Goal: Check status: Check status

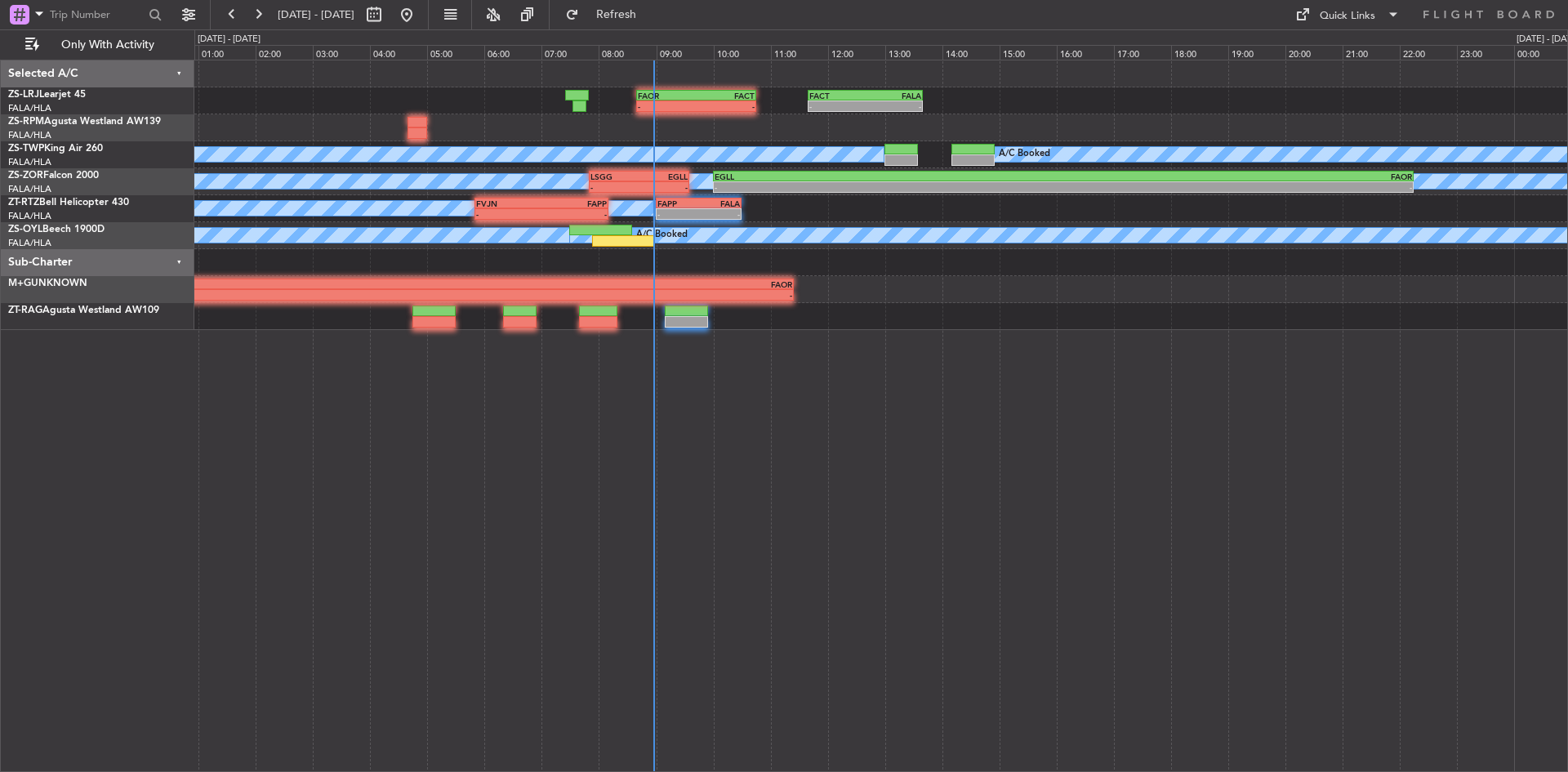
click at [664, 1] on fb-refresh-button "Refresh" at bounding box center [606, 15] width 114 height 30
click at [651, 16] on span "Refresh" at bounding box center [616, 14] width 69 height 11
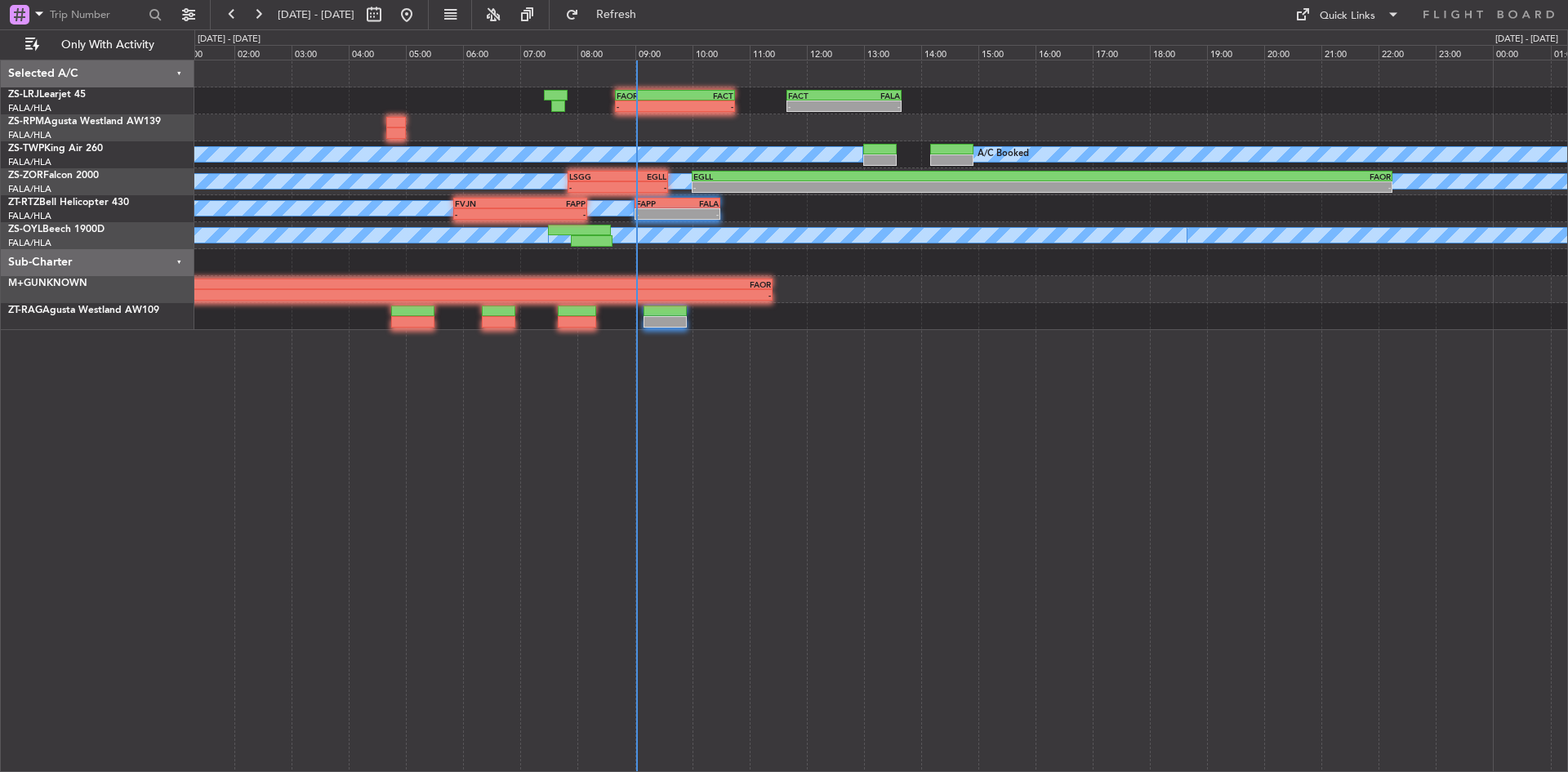
click at [679, 425] on div "- - FAOR 08:40 Z FACT 10:45 Z - - FACT 11:40 Z FALA 13:40 Z A/C Booked A/C Book…" at bounding box center [881, 415] width 1374 height 712
click at [651, 10] on span "Refresh" at bounding box center [616, 14] width 69 height 11
click at [342, 117] on div "- - FAOR 08:40 Z FACT 10:45 Z - - FACT 11:40 Z FALA 13:40 Z A/C Booked A/C Book…" at bounding box center [880, 195] width 1373 height 270
click at [257, 7] on button at bounding box center [258, 15] width 26 height 26
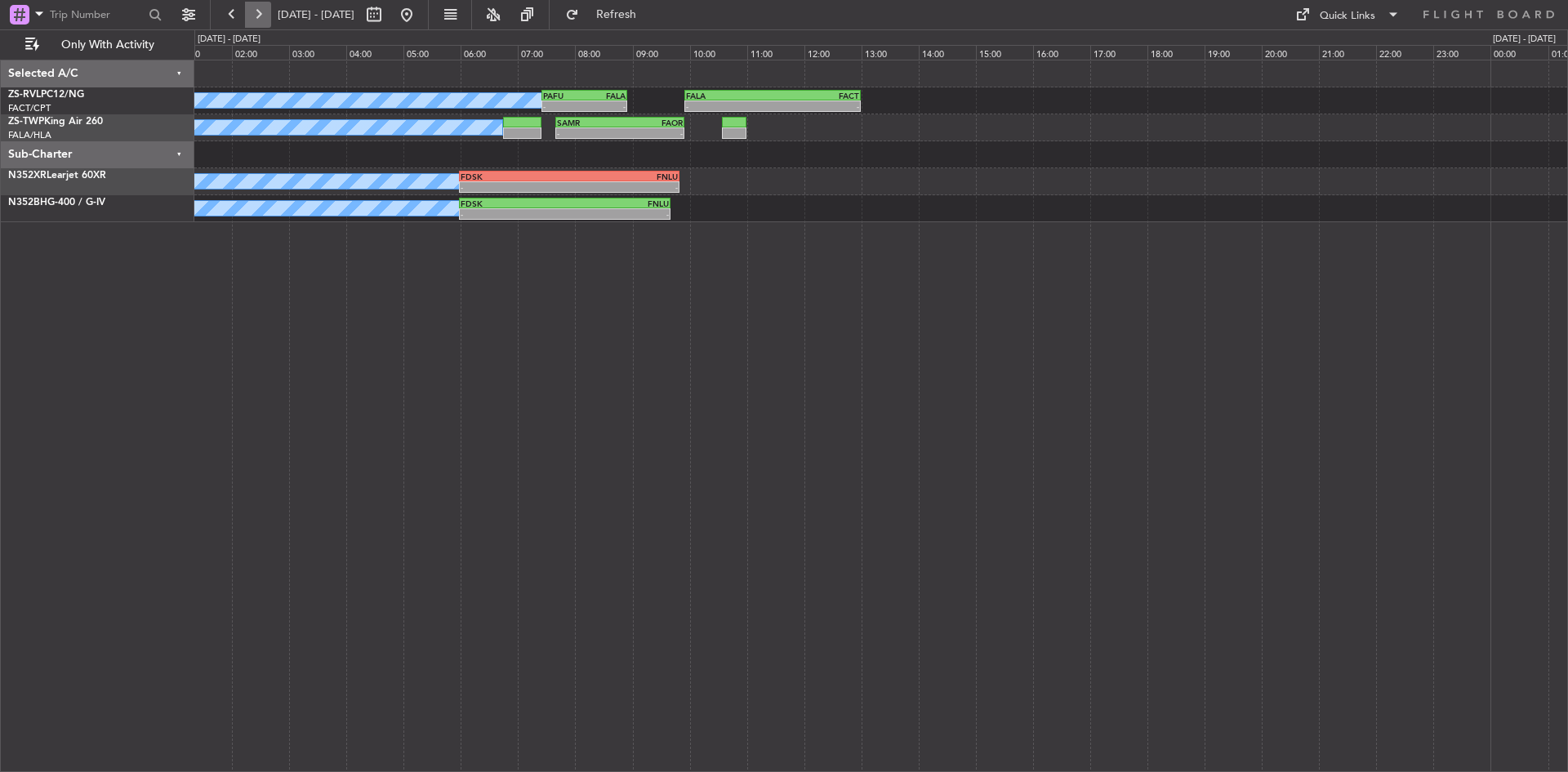
click at [263, 17] on button at bounding box center [258, 15] width 26 height 26
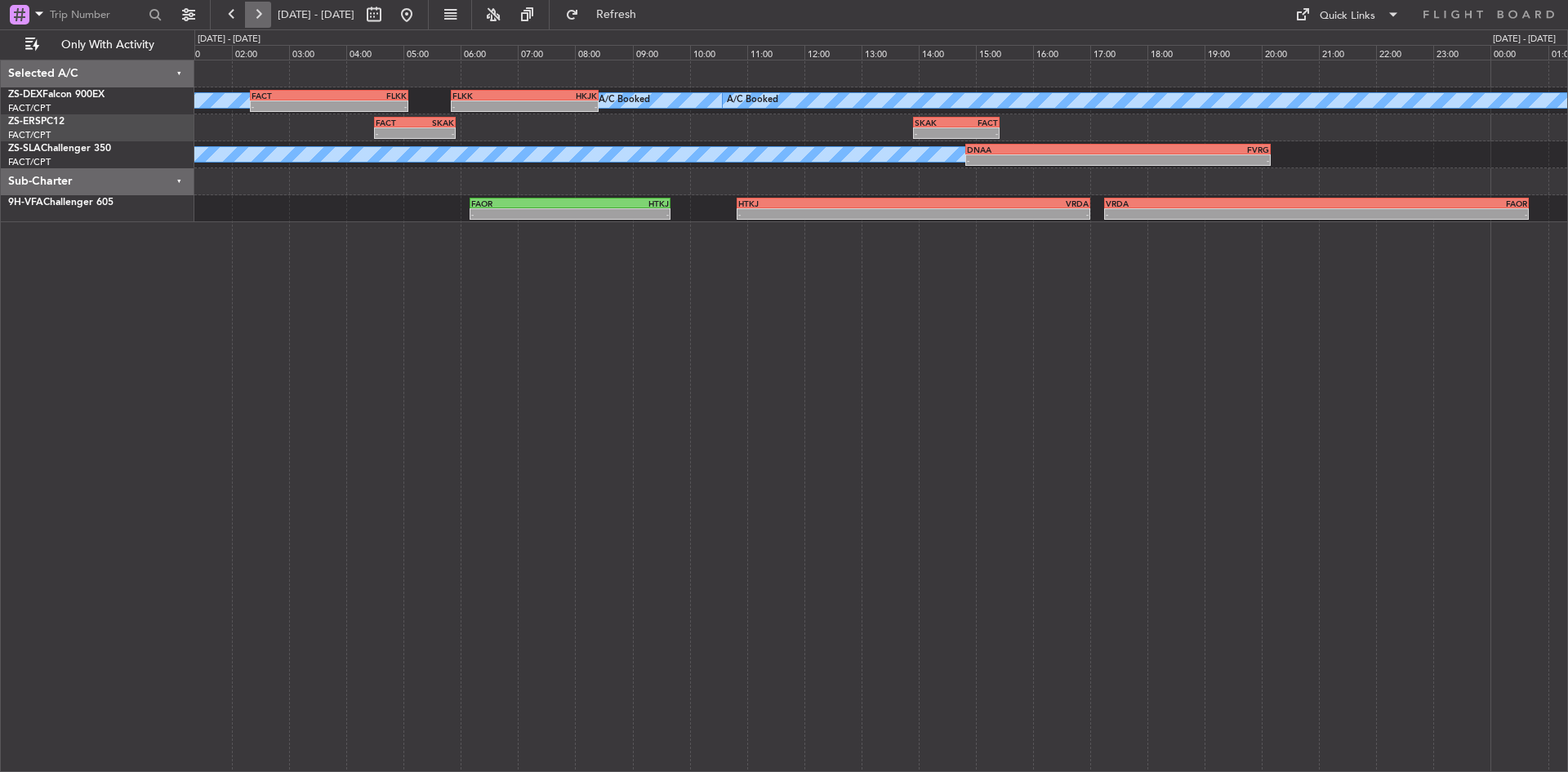
click at [257, 15] on button at bounding box center [258, 15] width 26 height 26
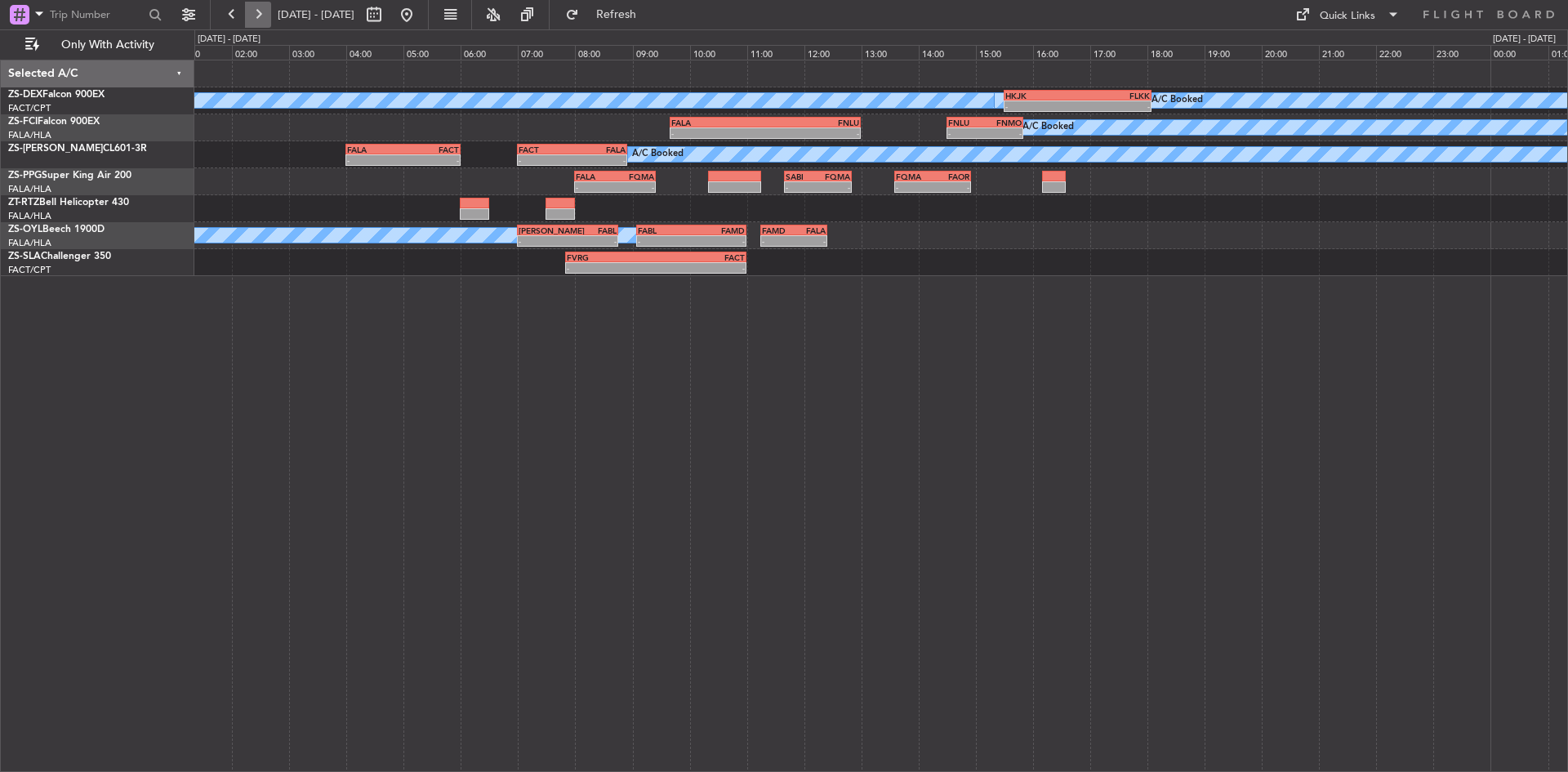
click at [257, 15] on button at bounding box center [258, 15] width 26 height 26
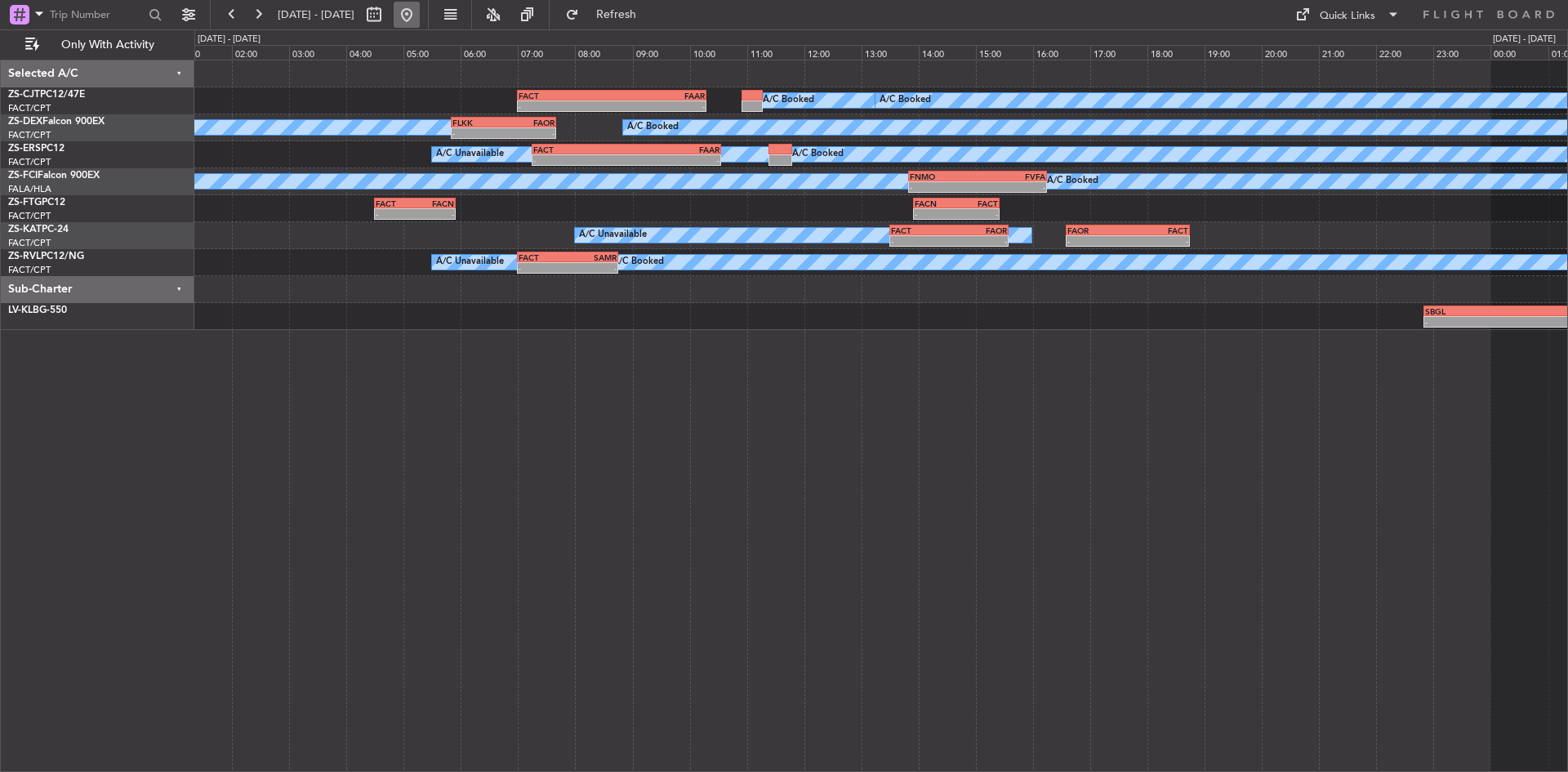
click at [420, 9] on button at bounding box center [406, 15] width 26 height 26
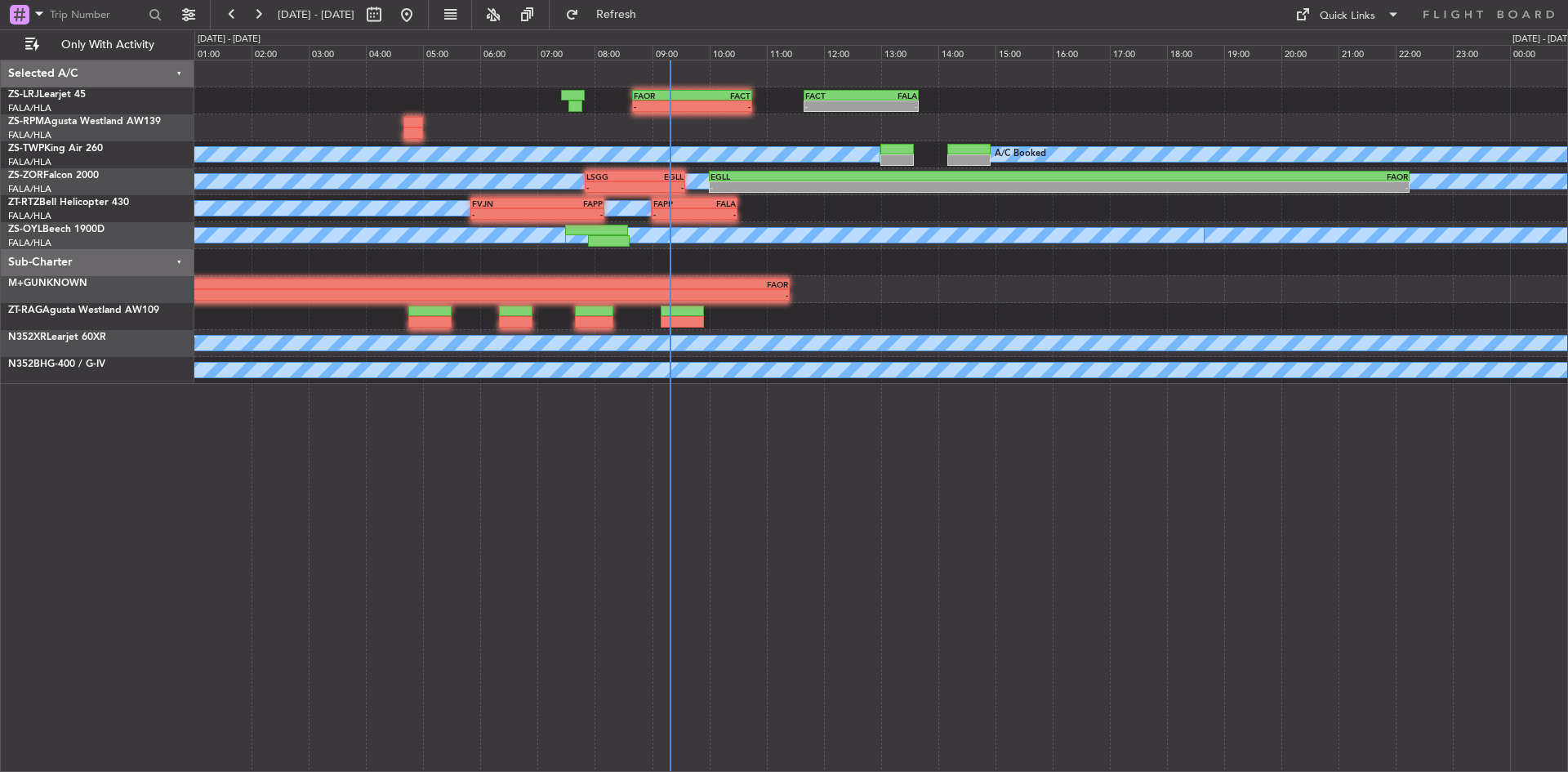
click at [515, 116] on div "- - FAOR 08:40 Z FACT 10:45 Z - - FACT 11:40 Z FALA 13:40 Z A/C Booked A/C Book…" at bounding box center [880, 222] width 1373 height 324
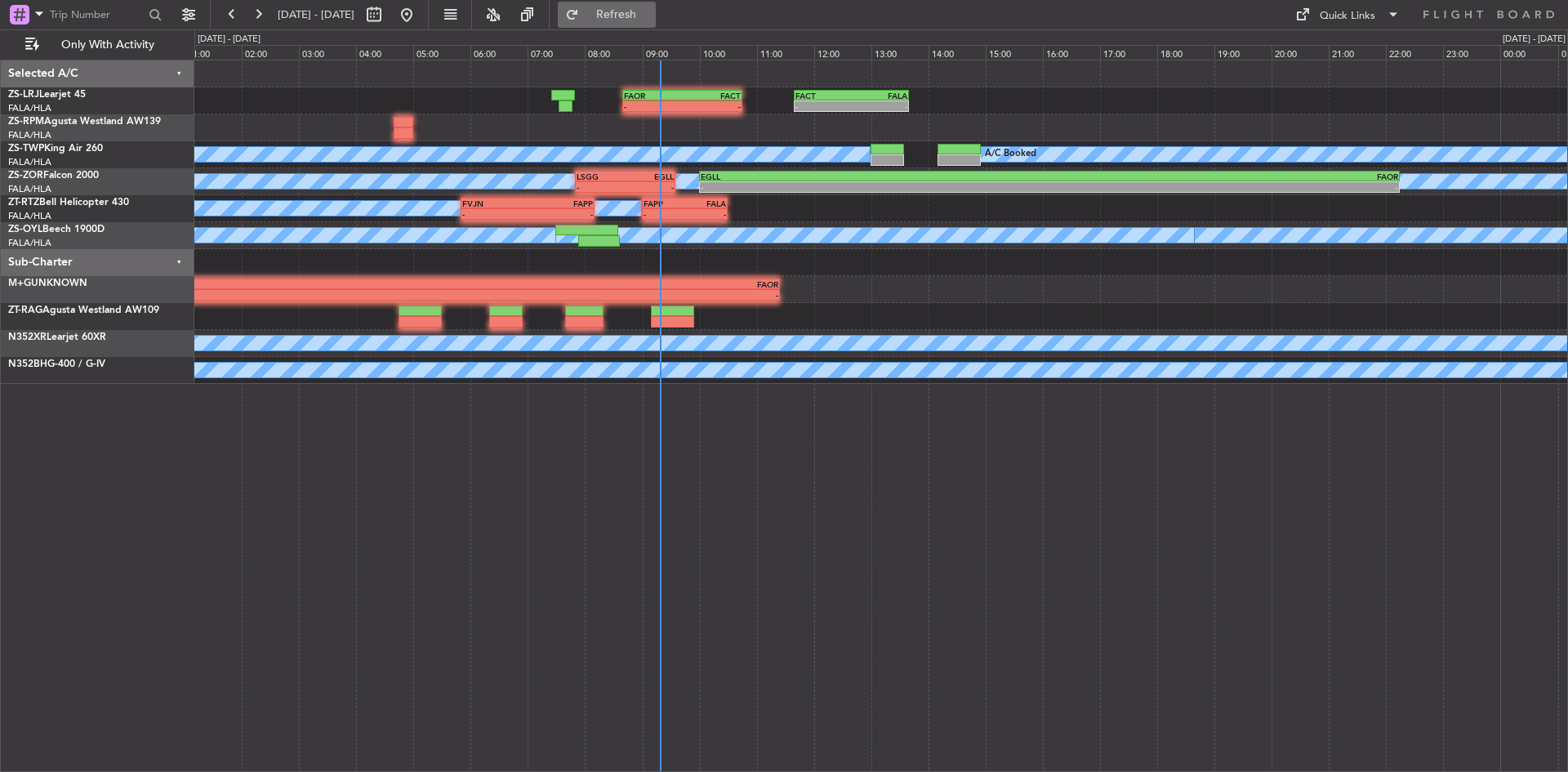
click at [626, 4] on button "Refresh" at bounding box center [606, 15] width 98 height 26
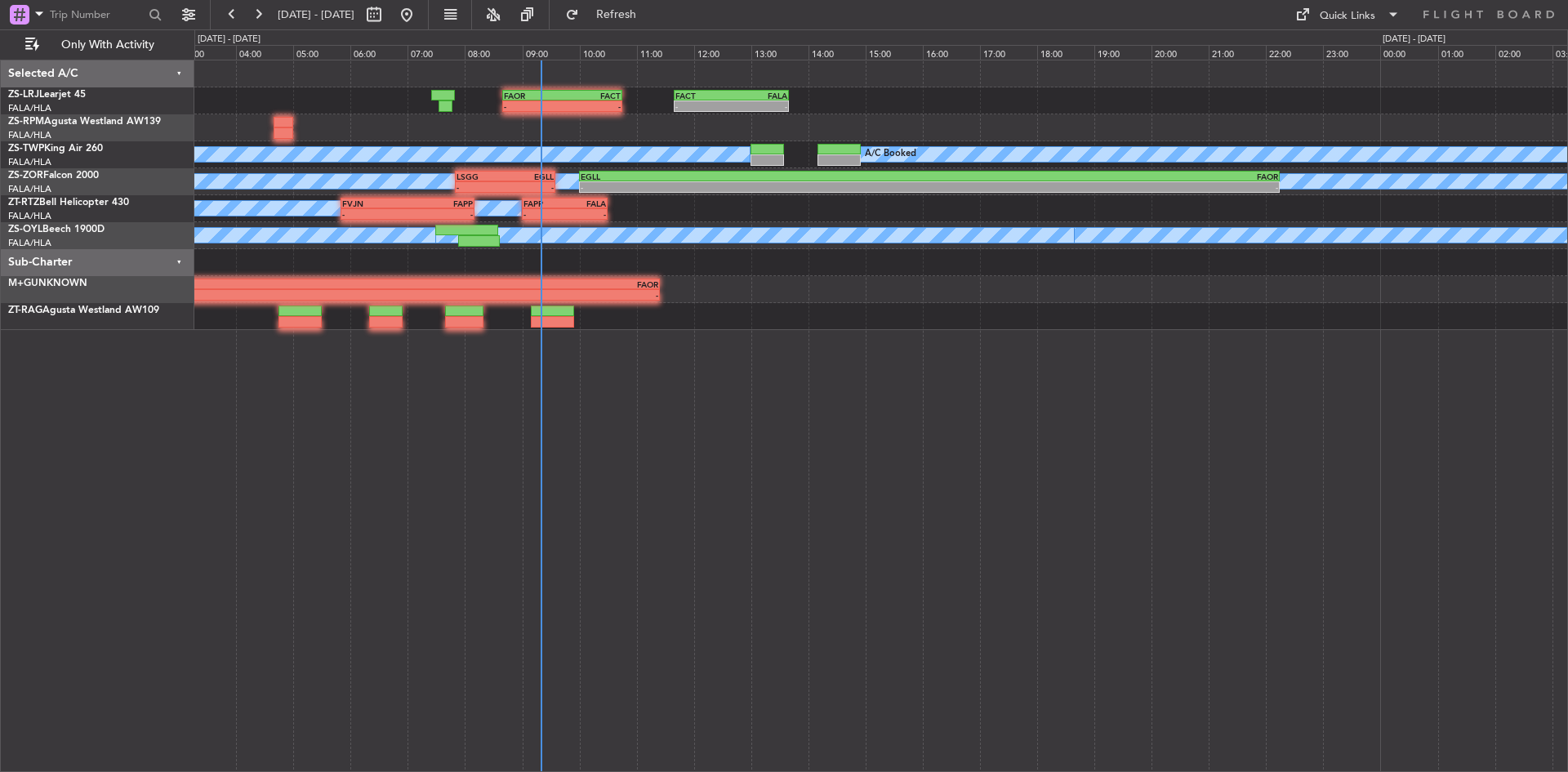
click at [408, 118] on div "- - FAOR 08:40 Z FACT 10:45 Z - - FACT 11:40 Z FALA 13:40 Z A/C Booked A/C Book…" at bounding box center [880, 195] width 1373 height 270
click at [264, 11] on button at bounding box center [258, 15] width 26 height 26
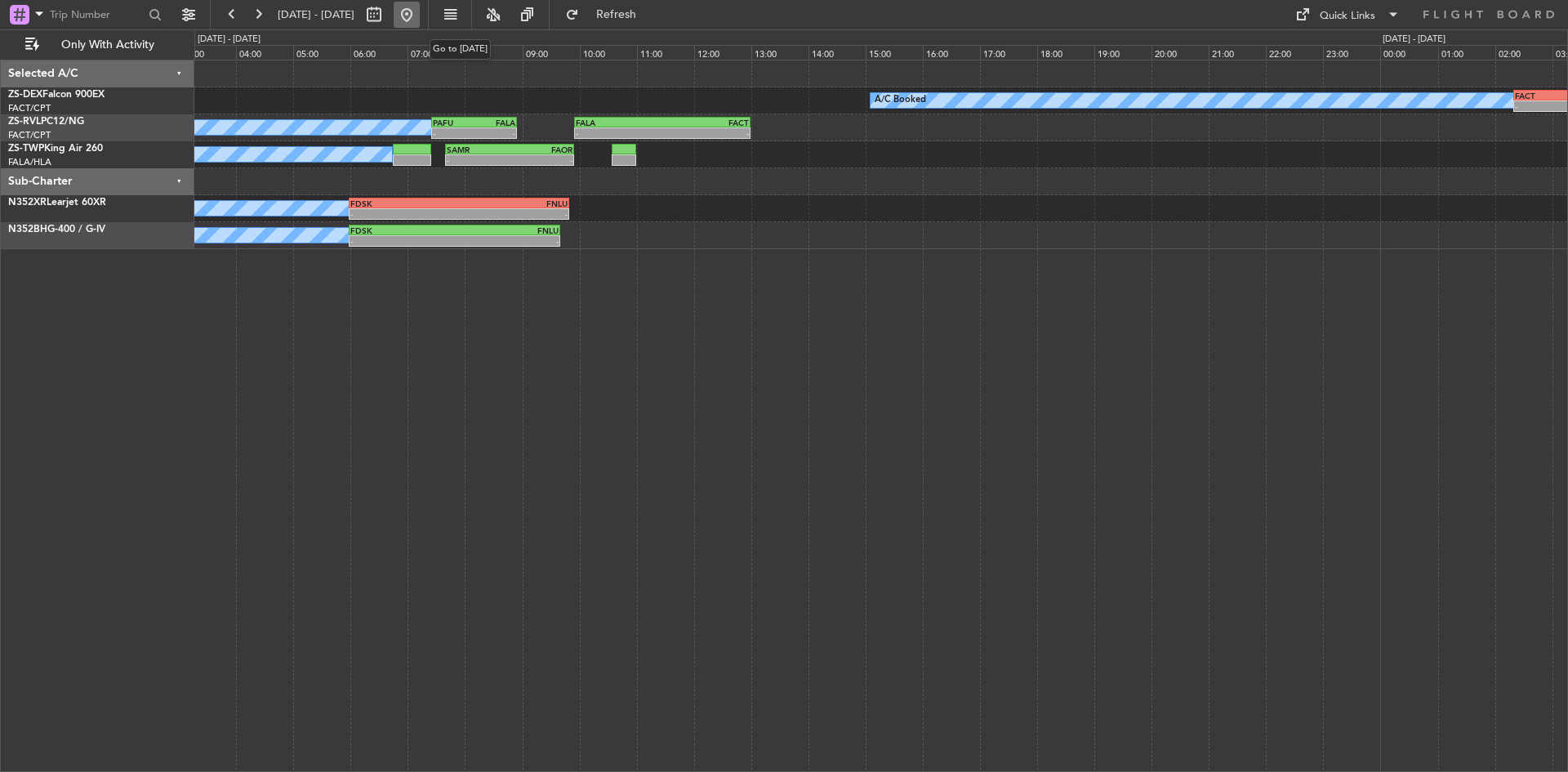
click at [420, 20] on button at bounding box center [406, 15] width 26 height 26
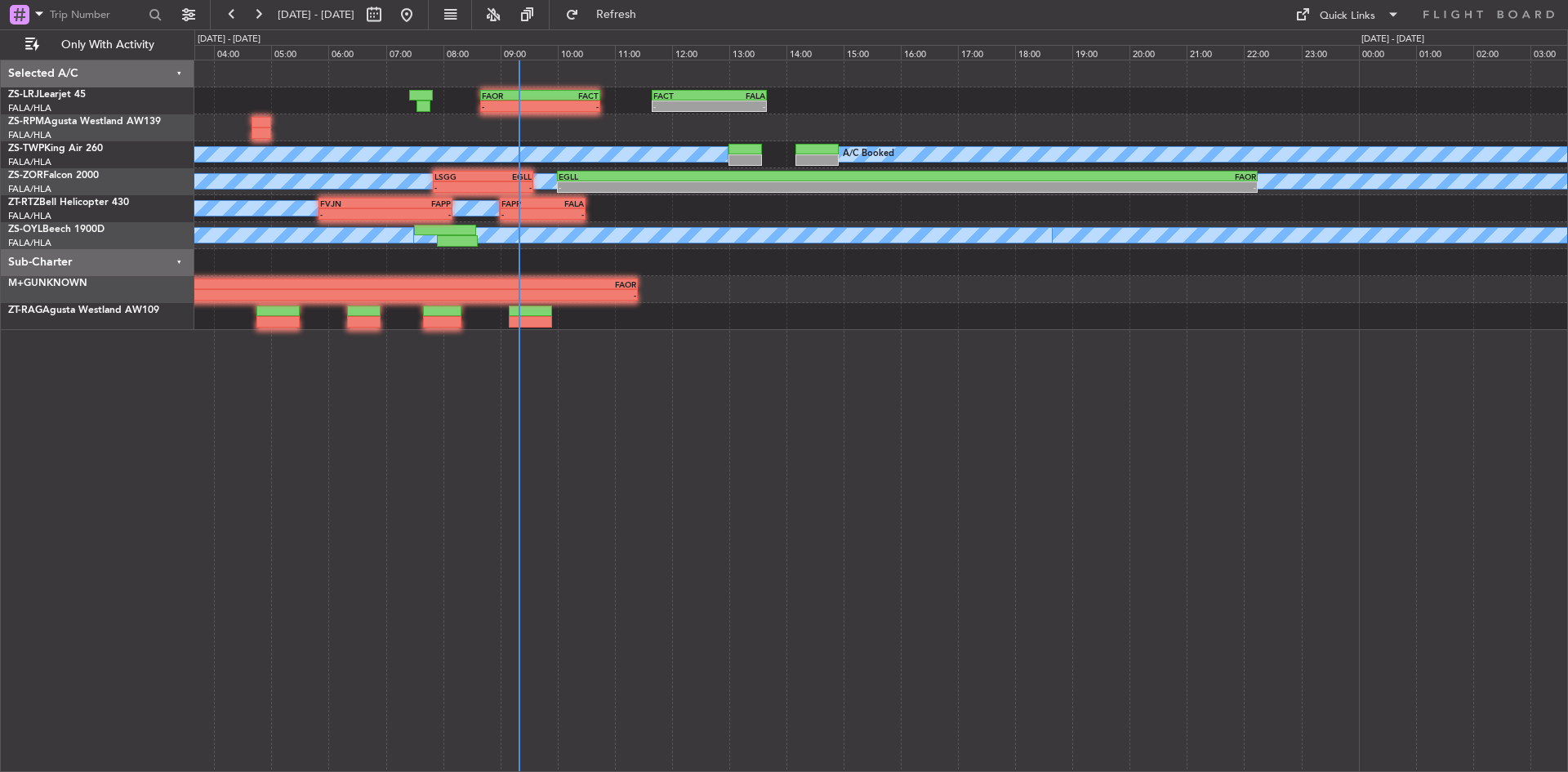
click at [492, 439] on div "FACT 11:40 Z FALA 13:40 Z - - - - FAOR 08:40 Z FACT 10:45 Z A/C Booked A/C Book…" at bounding box center [881, 415] width 1374 height 712
click at [255, 2] on button at bounding box center [258, 15] width 26 height 26
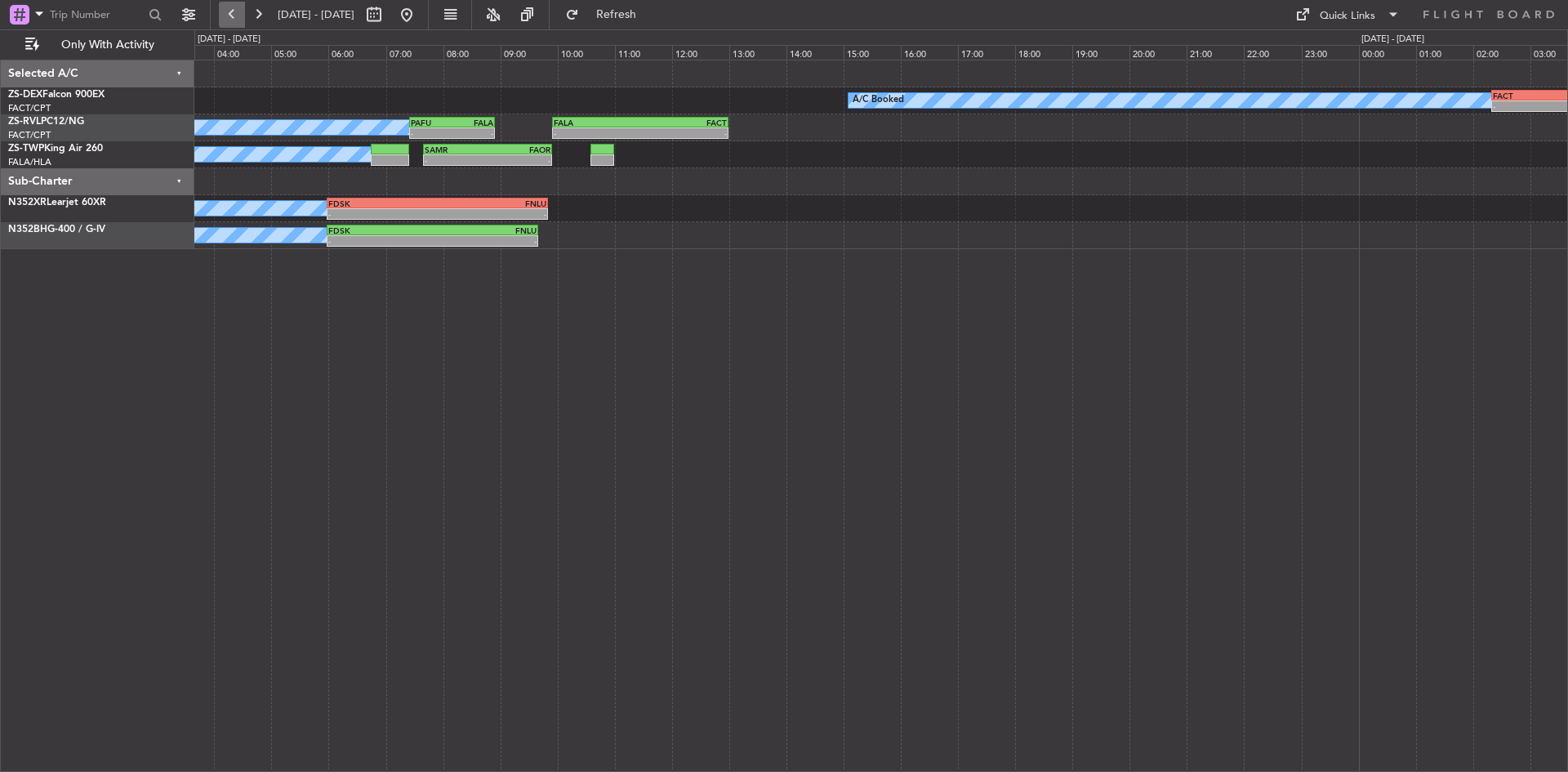
click at [234, 12] on button at bounding box center [232, 15] width 26 height 26
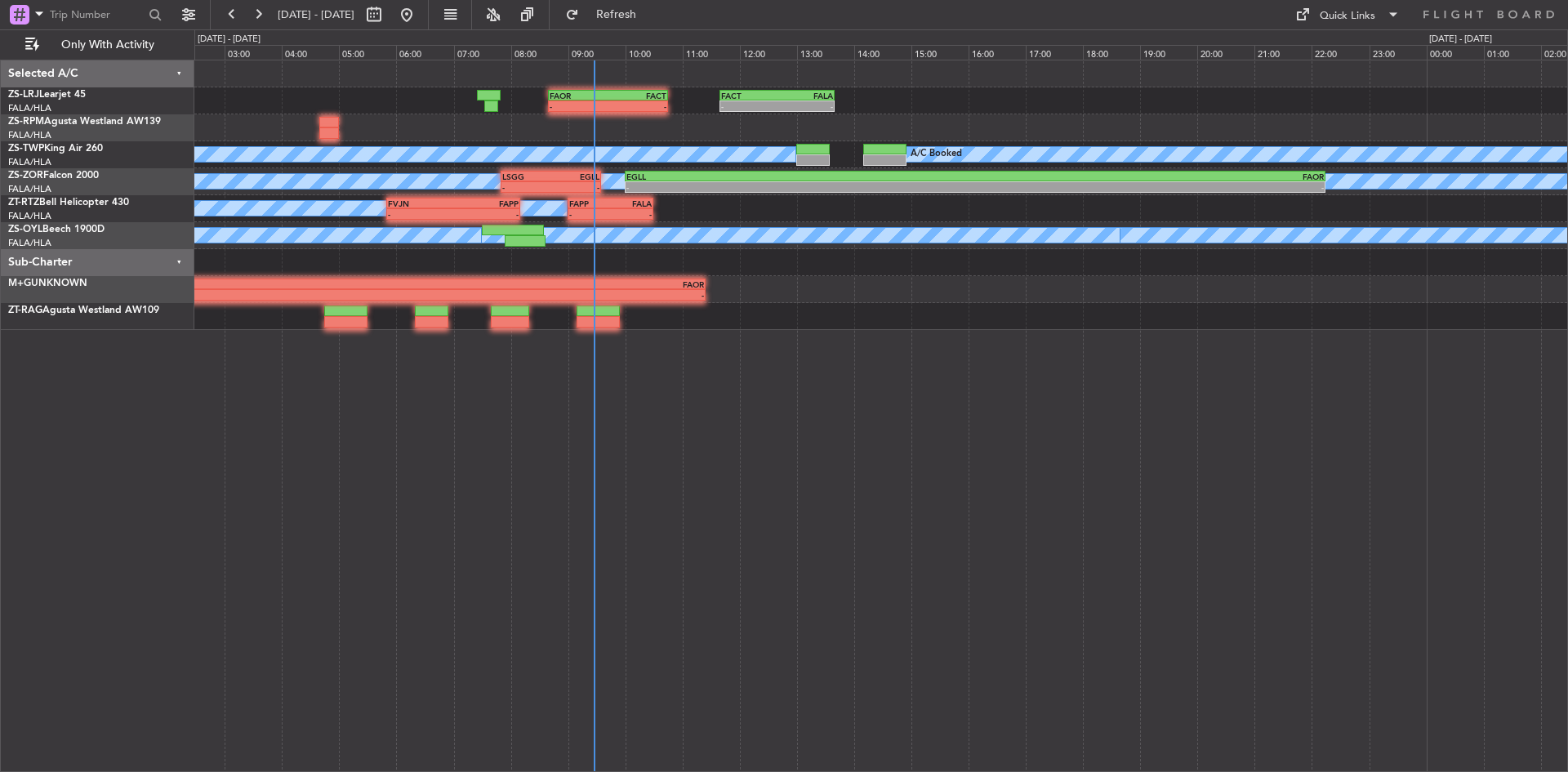
click at [816, 419] on div "- - FACT 11:40 Z FALA 13:40 Z - - FAOR 08:40 Z FACT 10:45 Z A/C Booked A/C Book…" at bounding box center [881, 415] width 1374 height 712
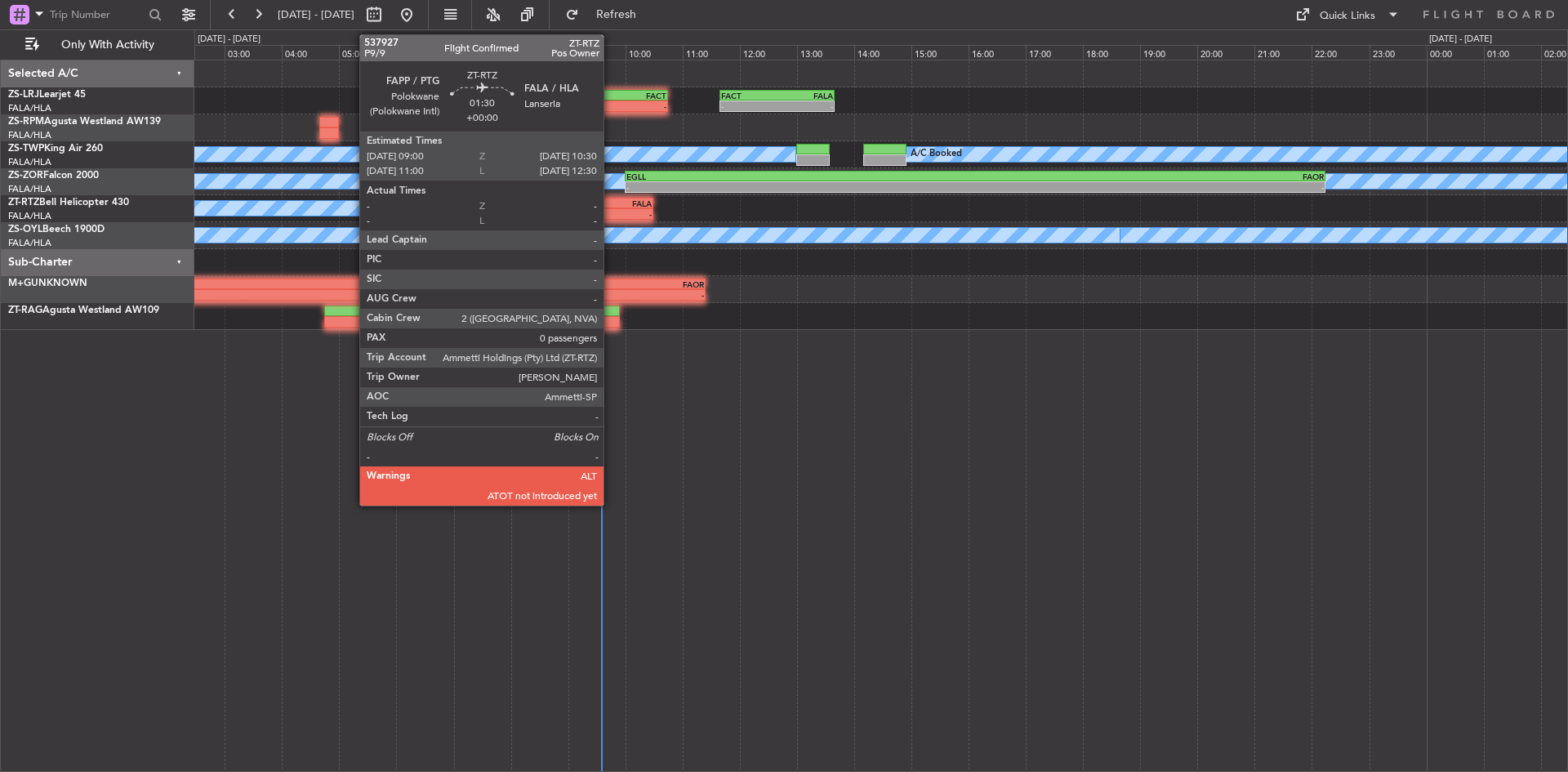
click at [611, 216] on div "-" at bounding box center [631, 214] width 42 height 10
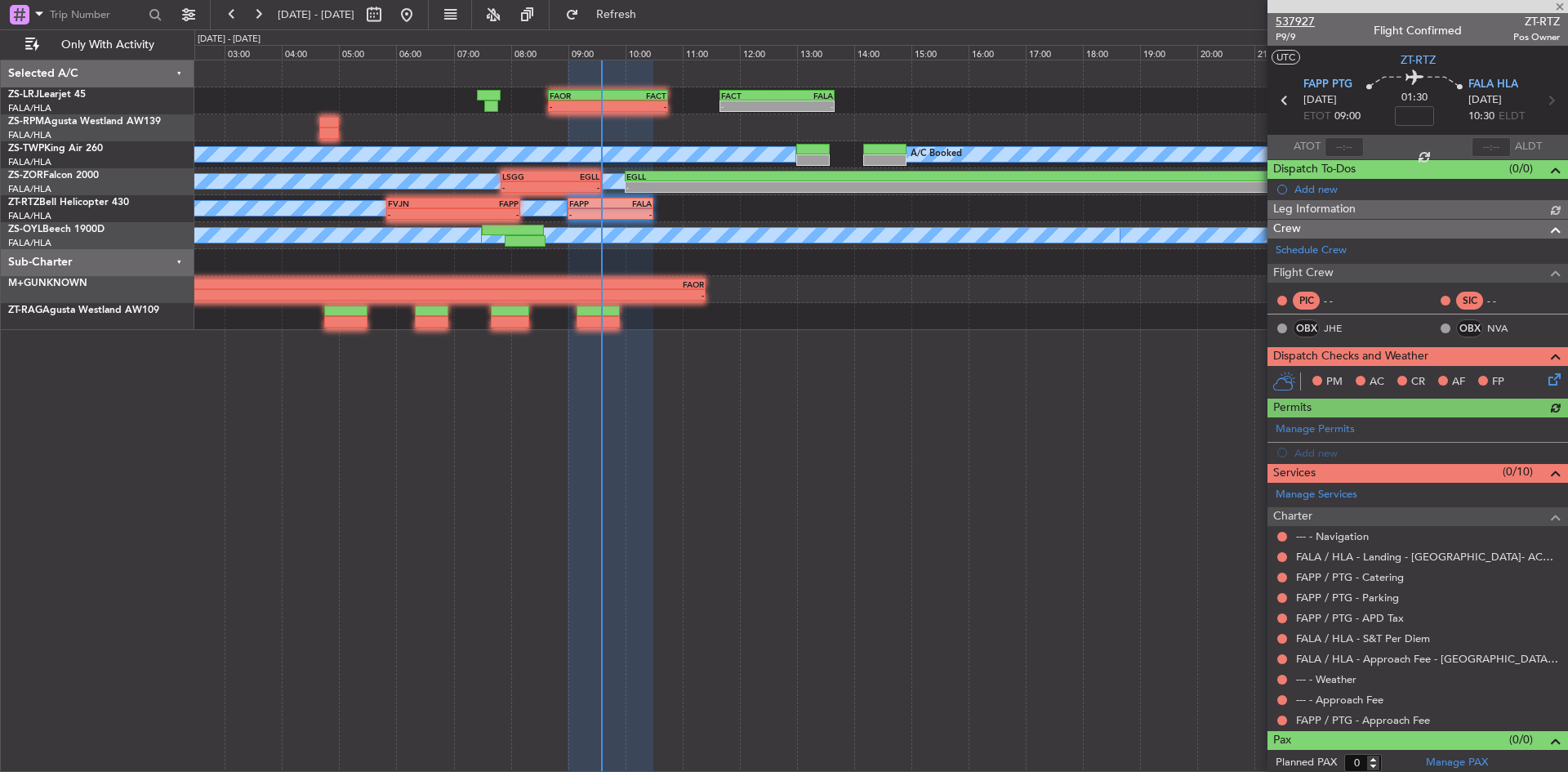
click at [1297, 18] on span "537927" at bounding box center [1294, 21] width 39 height 17
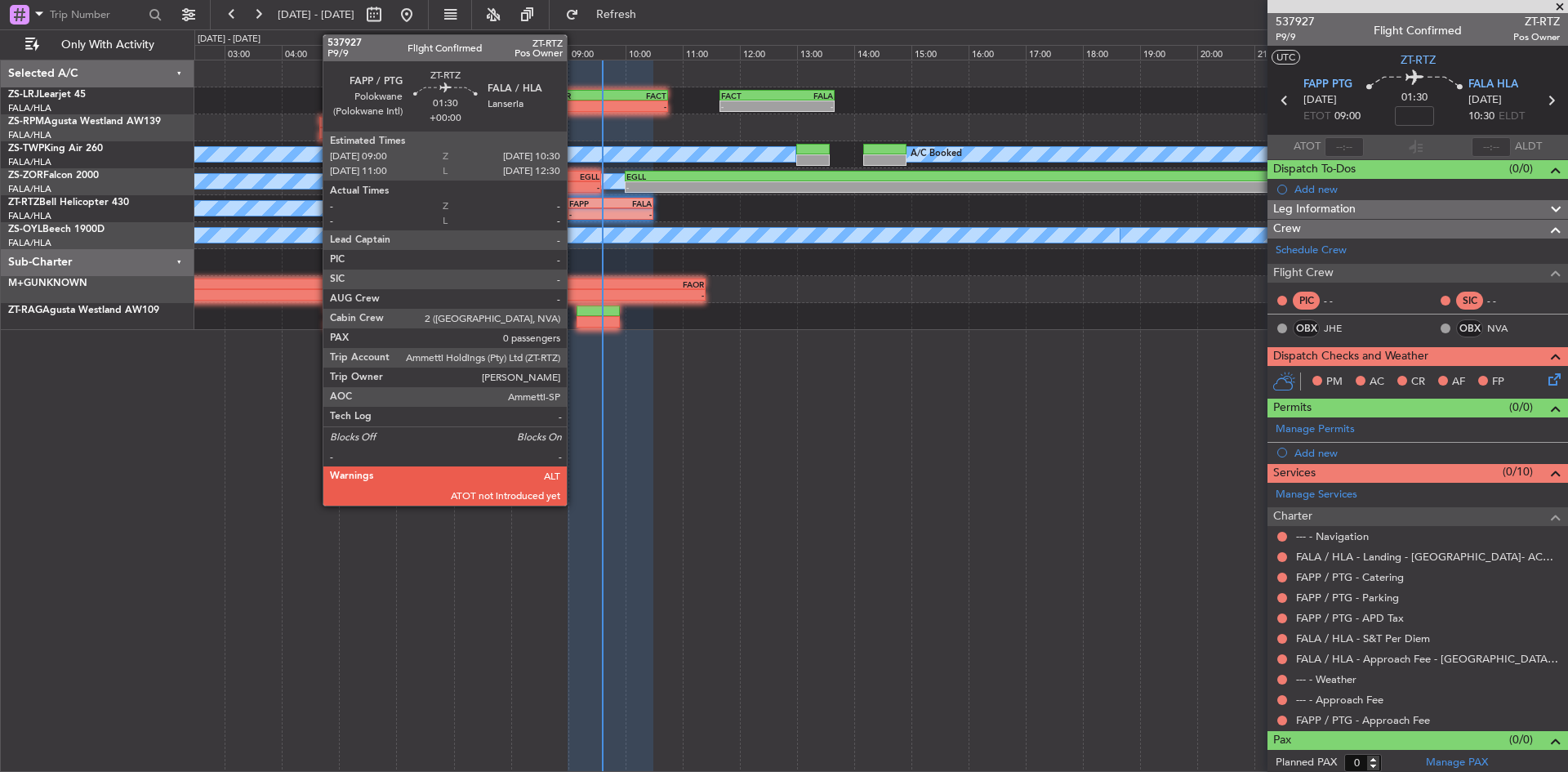
click at [574, 210] on div "-" at bounding box center [590, 214] width 42 height 10
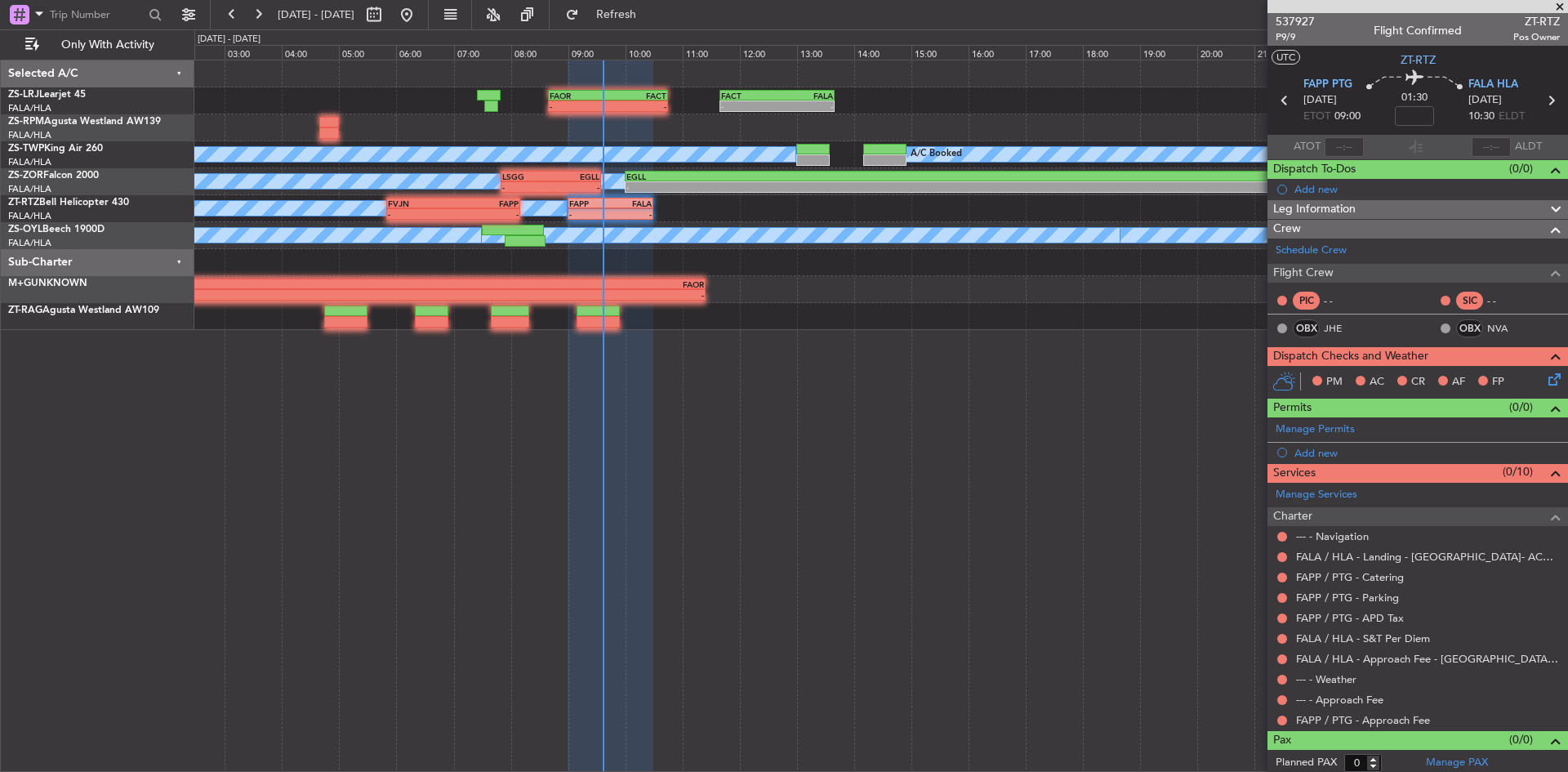
click at [1553, 5] on span at bounding box center [1560, 7] width 16 height 15
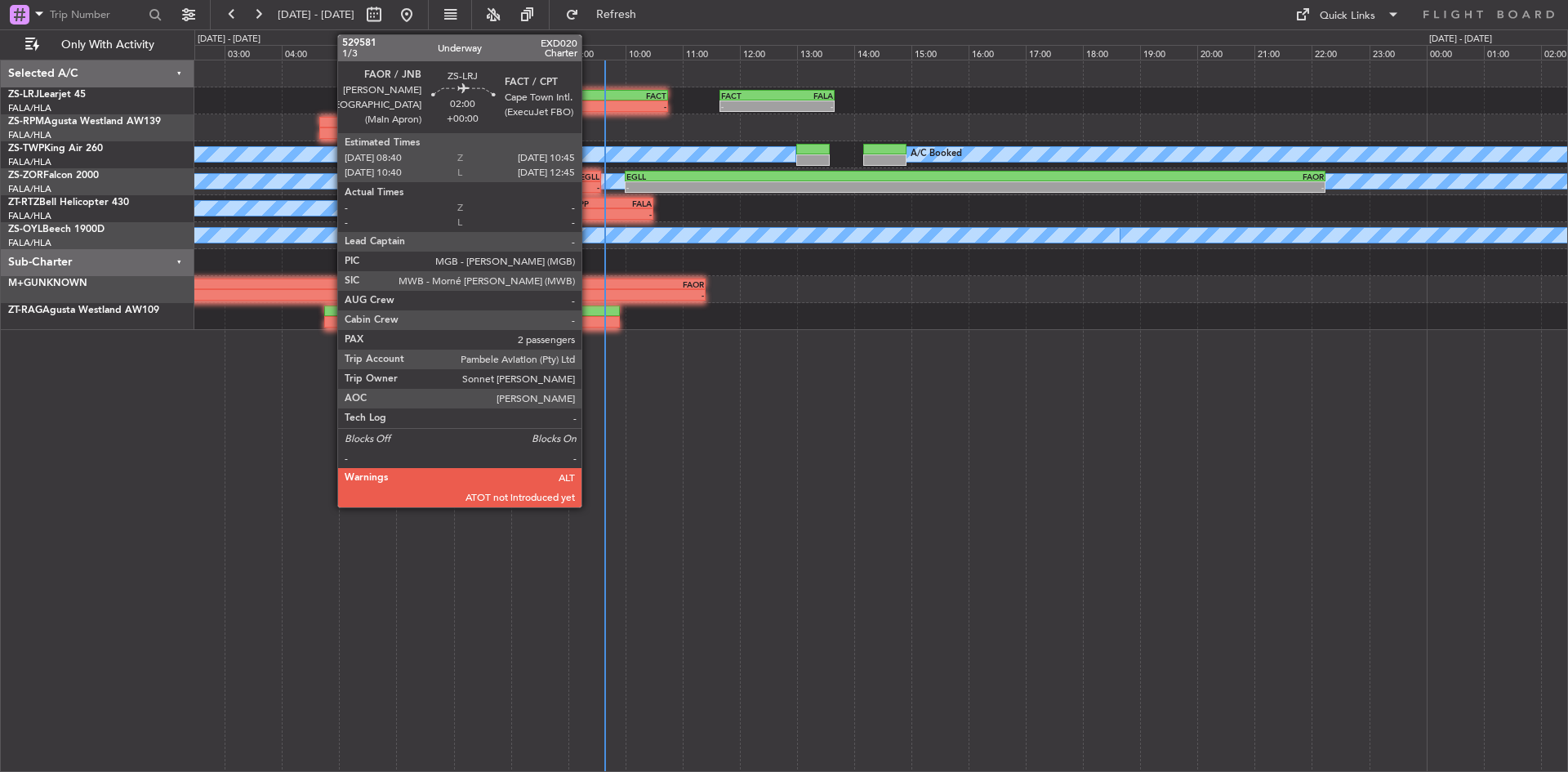
click at [588, 93] on div "FAOR" at bounding box center [578, 96] width 58 height 10
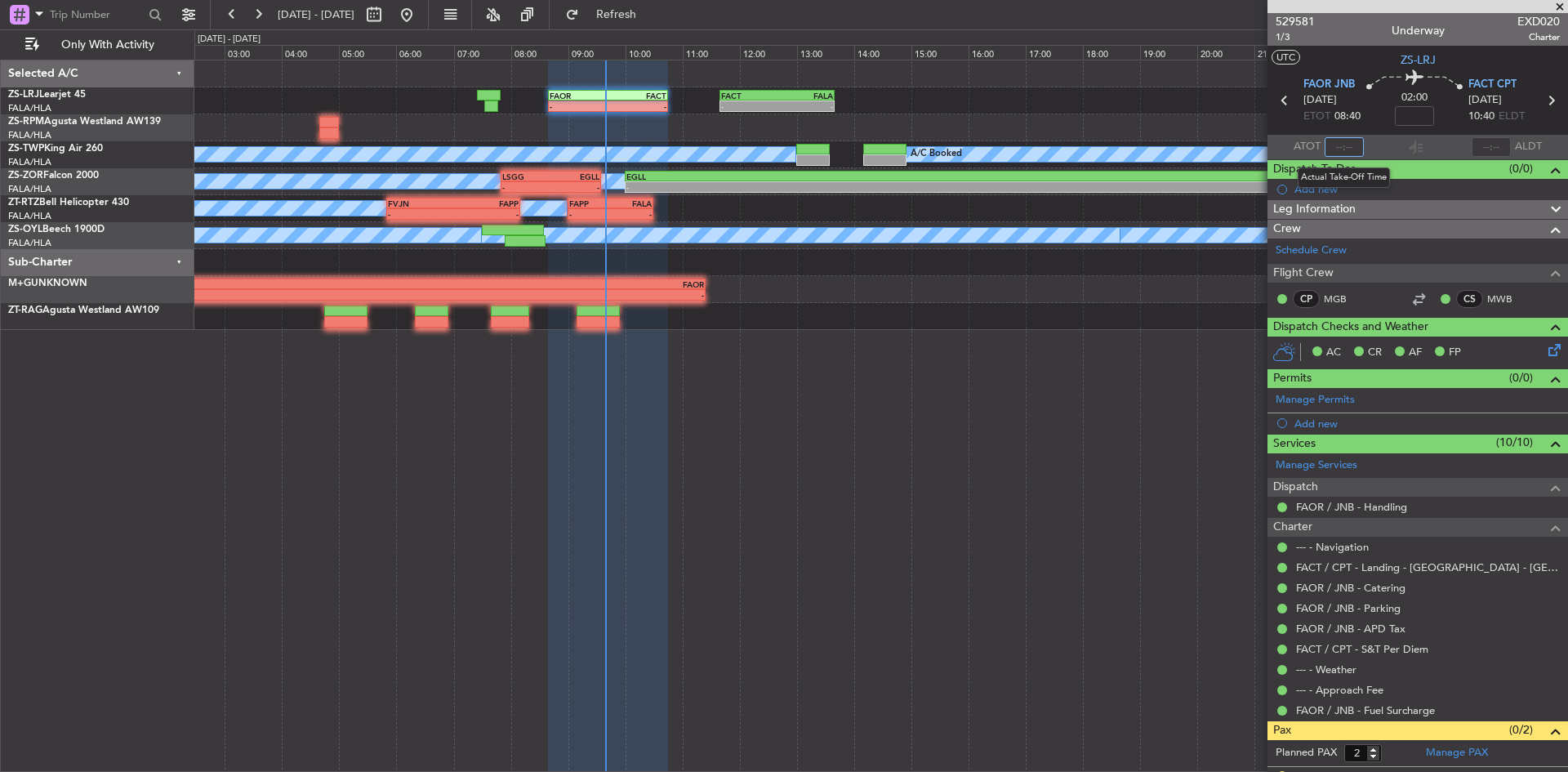
click at [1343, 143] on input "text" at bounding box center [1344, 147] width 39 height 20
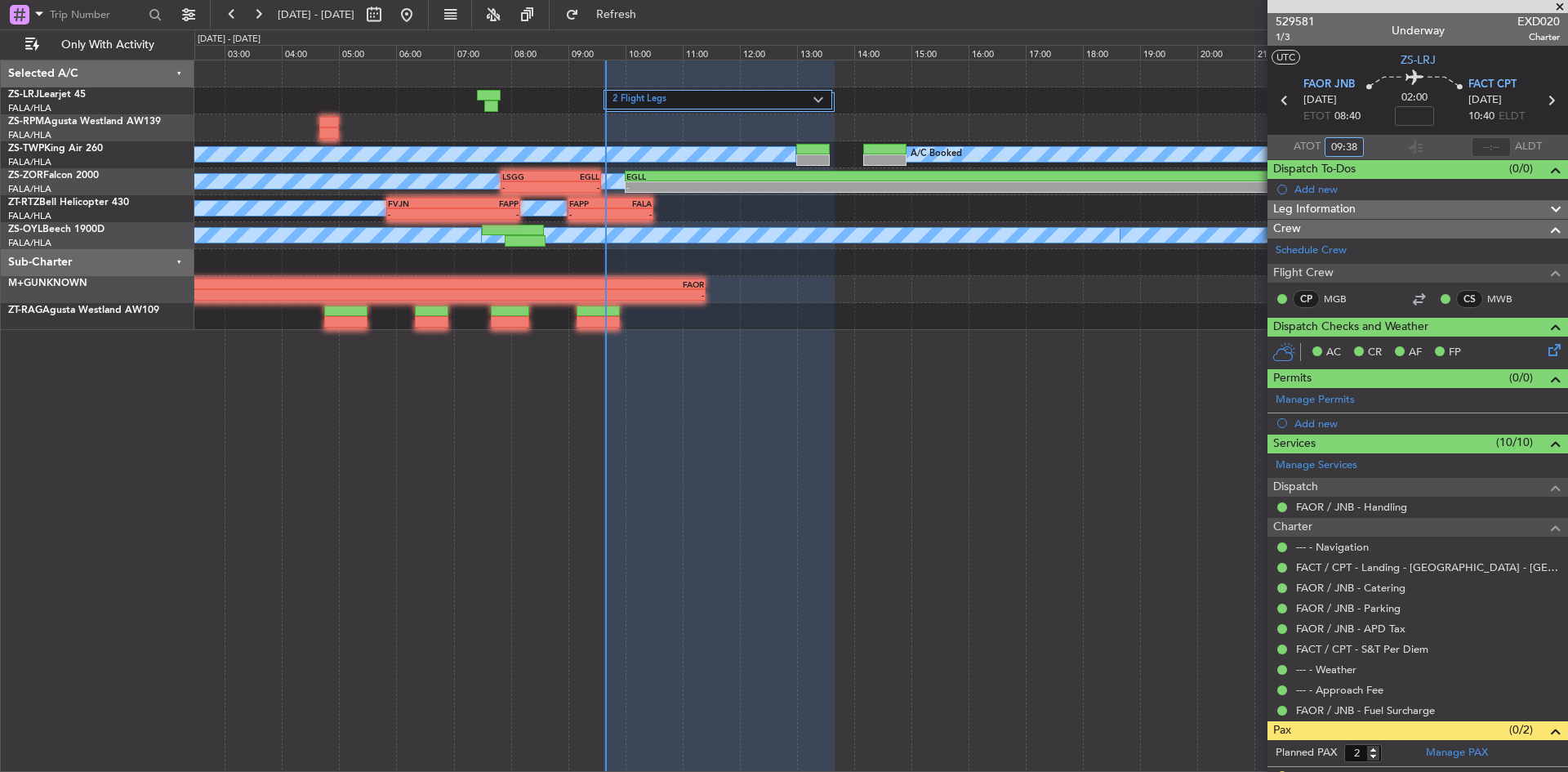
type input "09:38"
click at [1559, 3] on span at bounding box center [1560, 7] width 16 height 15
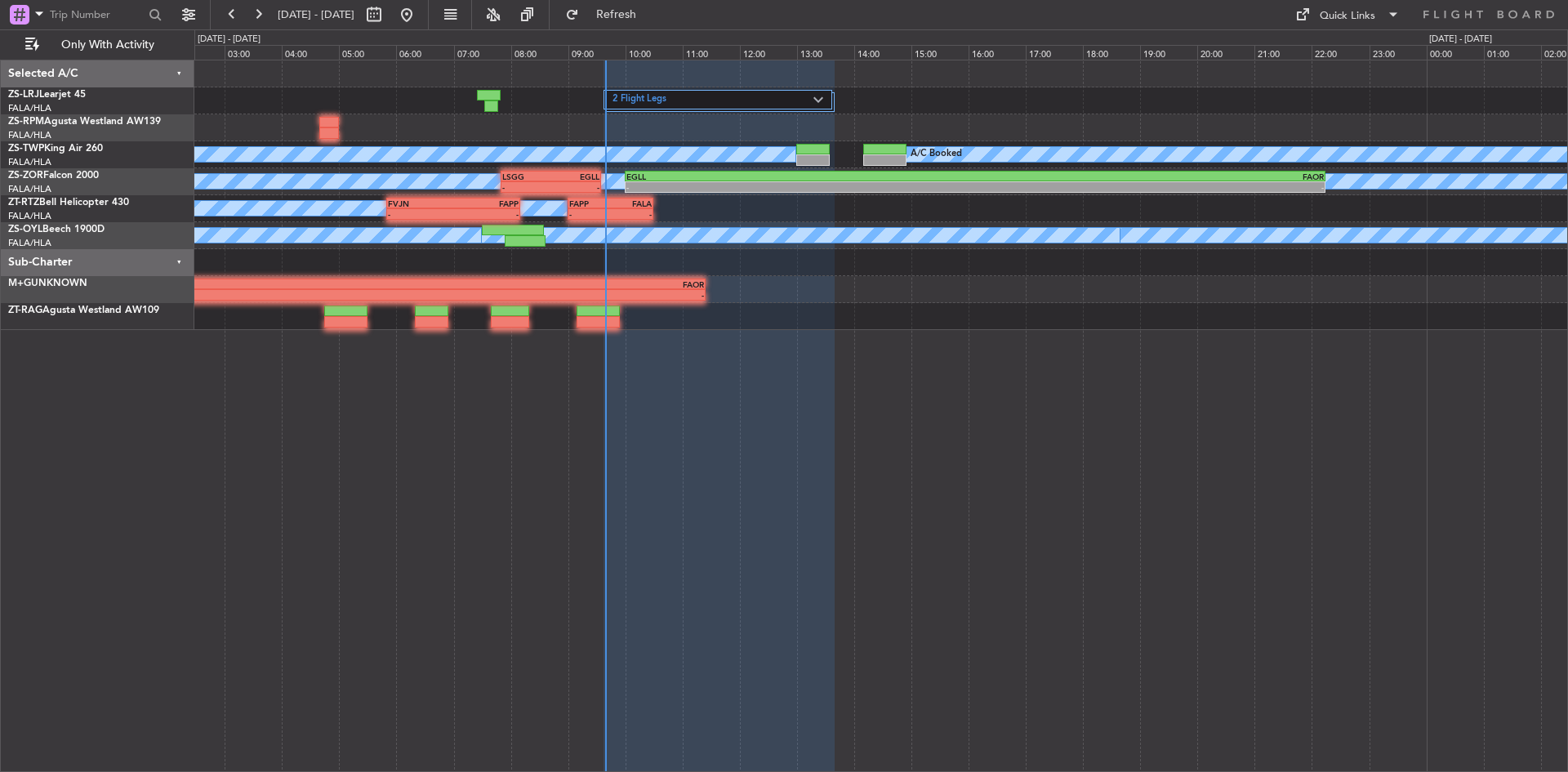
type input "0"
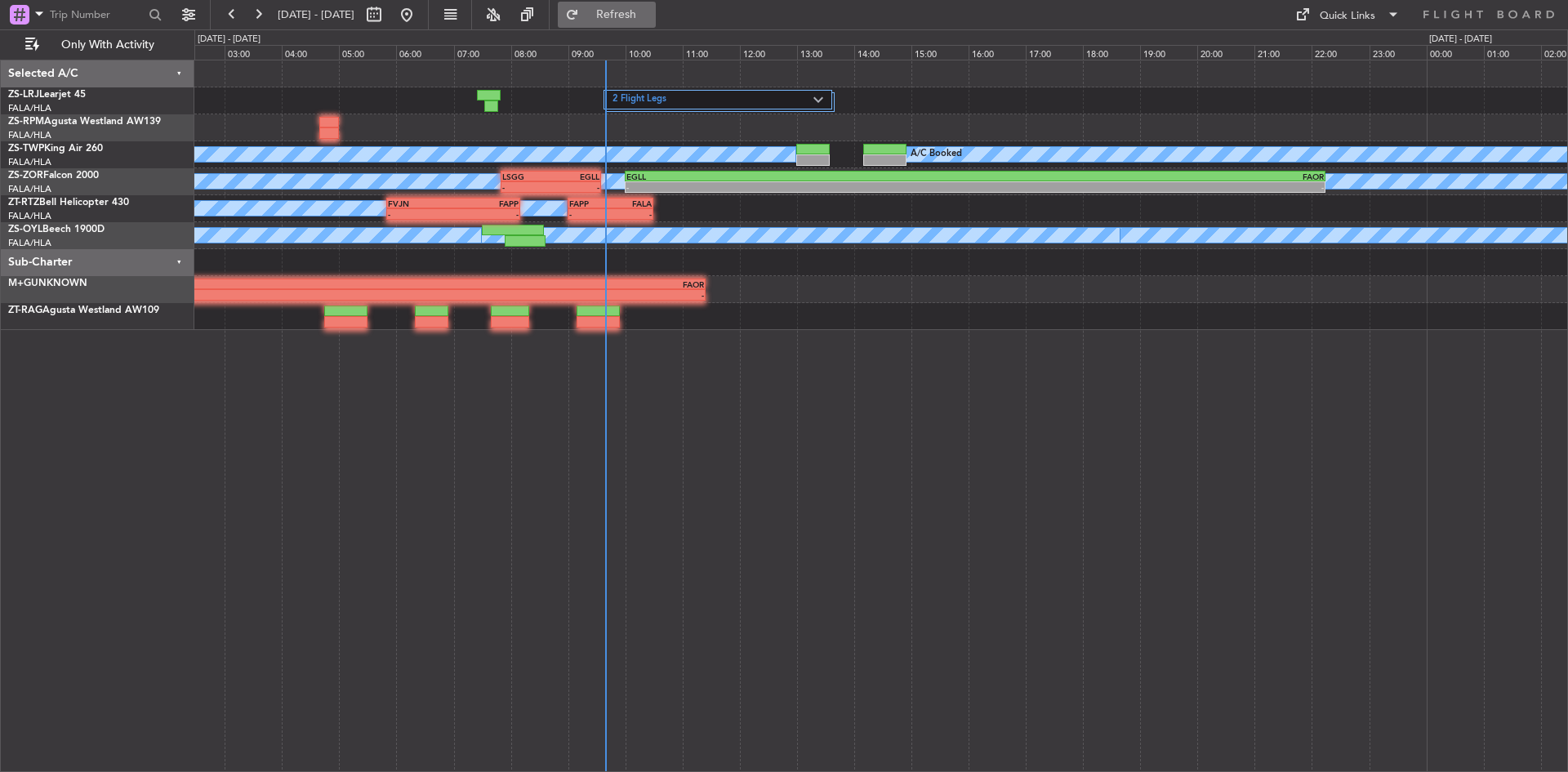
click at [651, 20] on span "Refresh" at bounding box center [616, 14] width 69 height 11
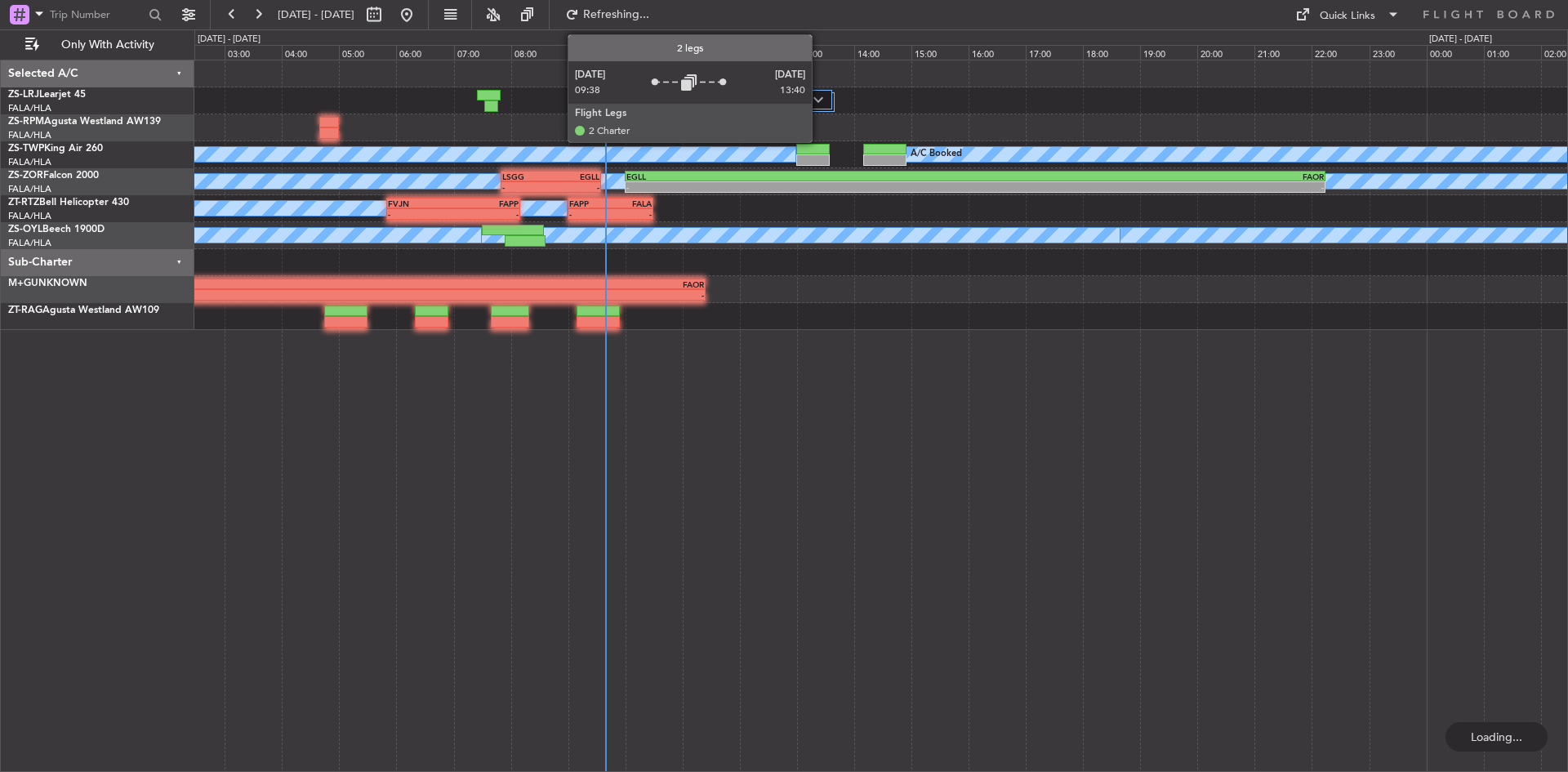
click at [819, 98] on img at bounding box center [818, 100] width 10 height 7
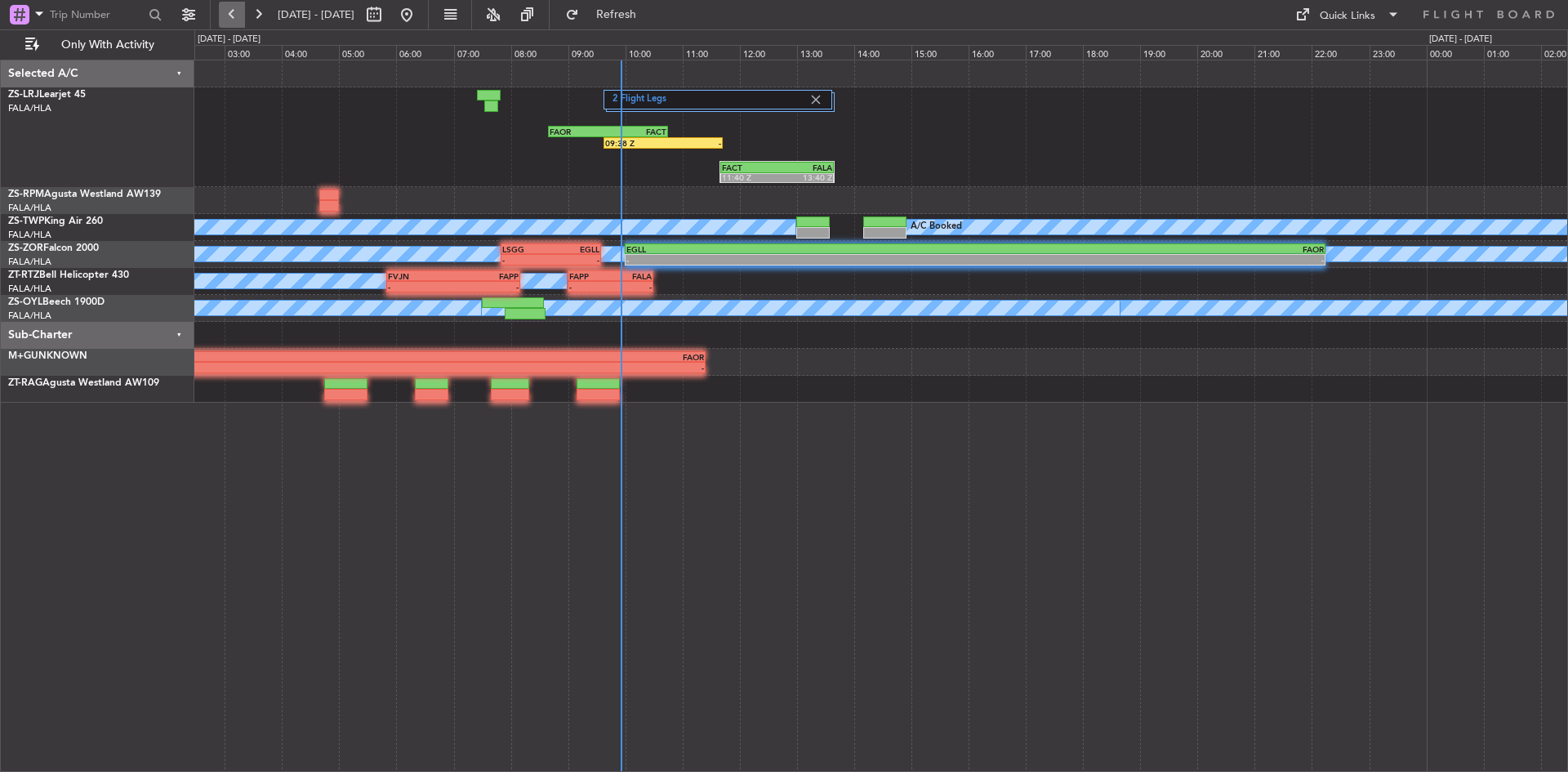
click at [234, 4] on button at bounding box center [232, 15] width 26 height 26
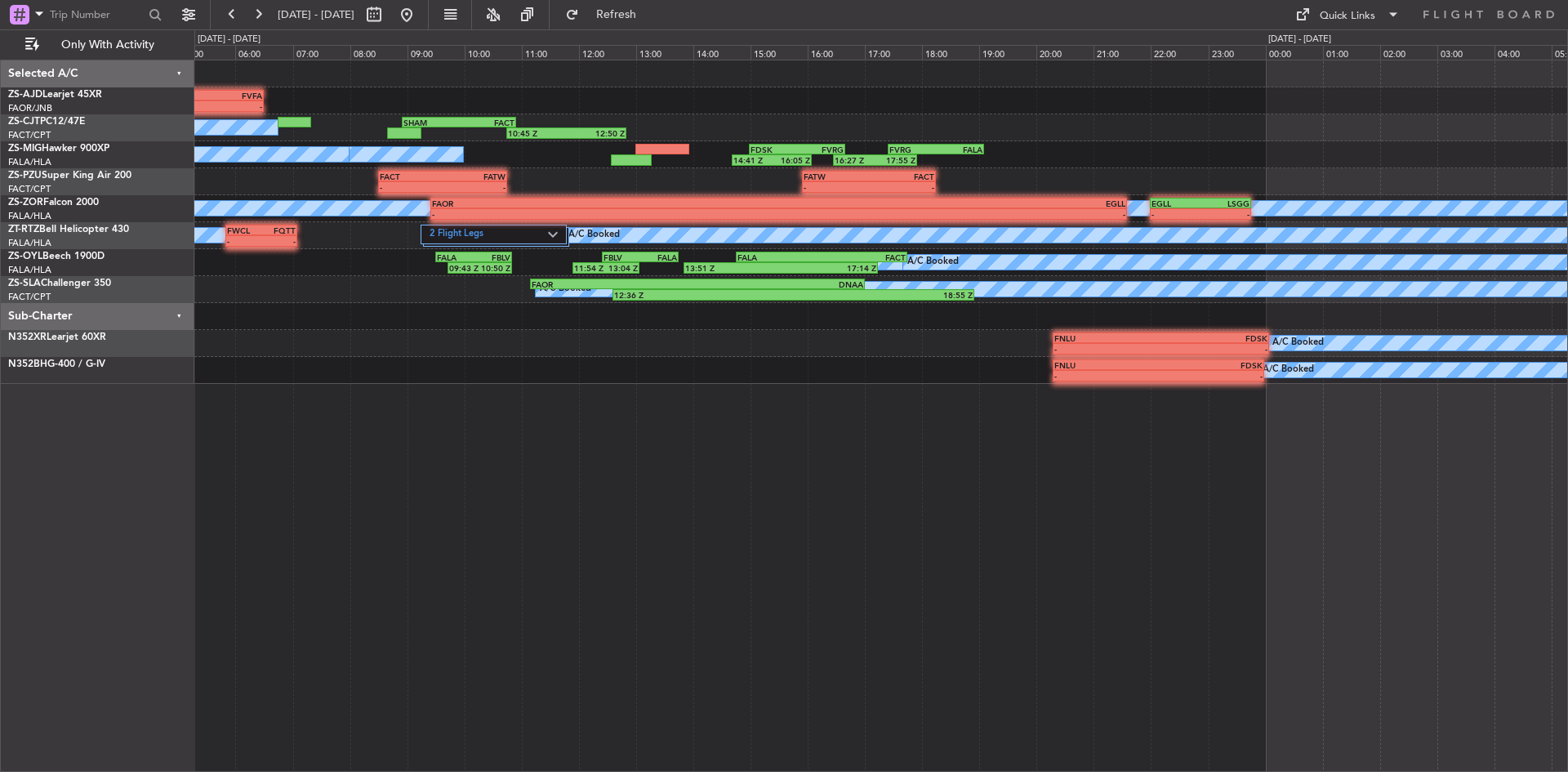
click at [517, 457] on div "- - FACT 04:00 Z FVFA 06:30 Z 10:45 Z 12:50 Z SHAM 08:55 Z FACT 10:55 Z A/C Boo…" at bounding box center [881, 415] width 1374 height 712
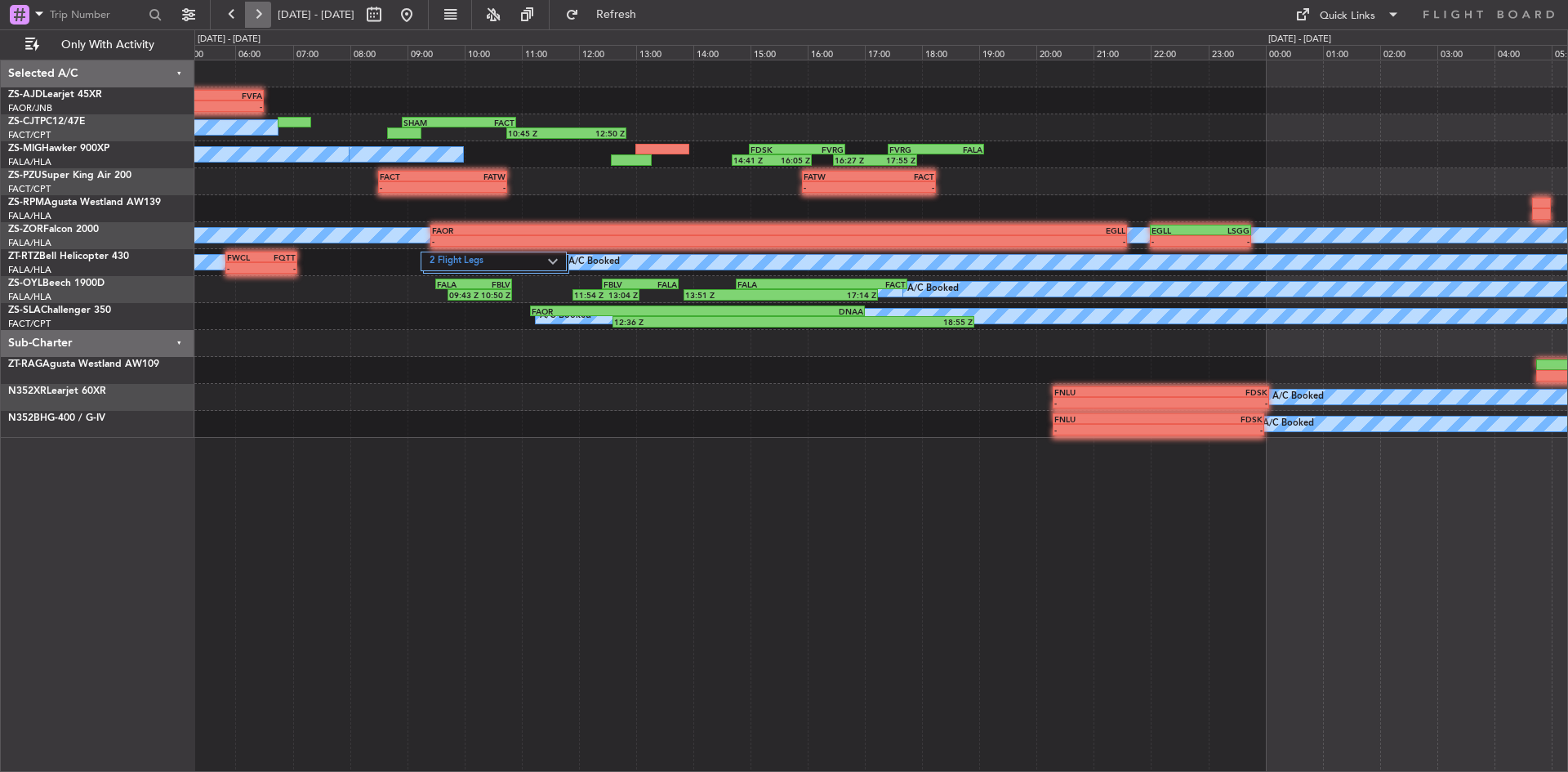
click at [249, 15] on button at bounding box center [258, 15] width 26 height 26
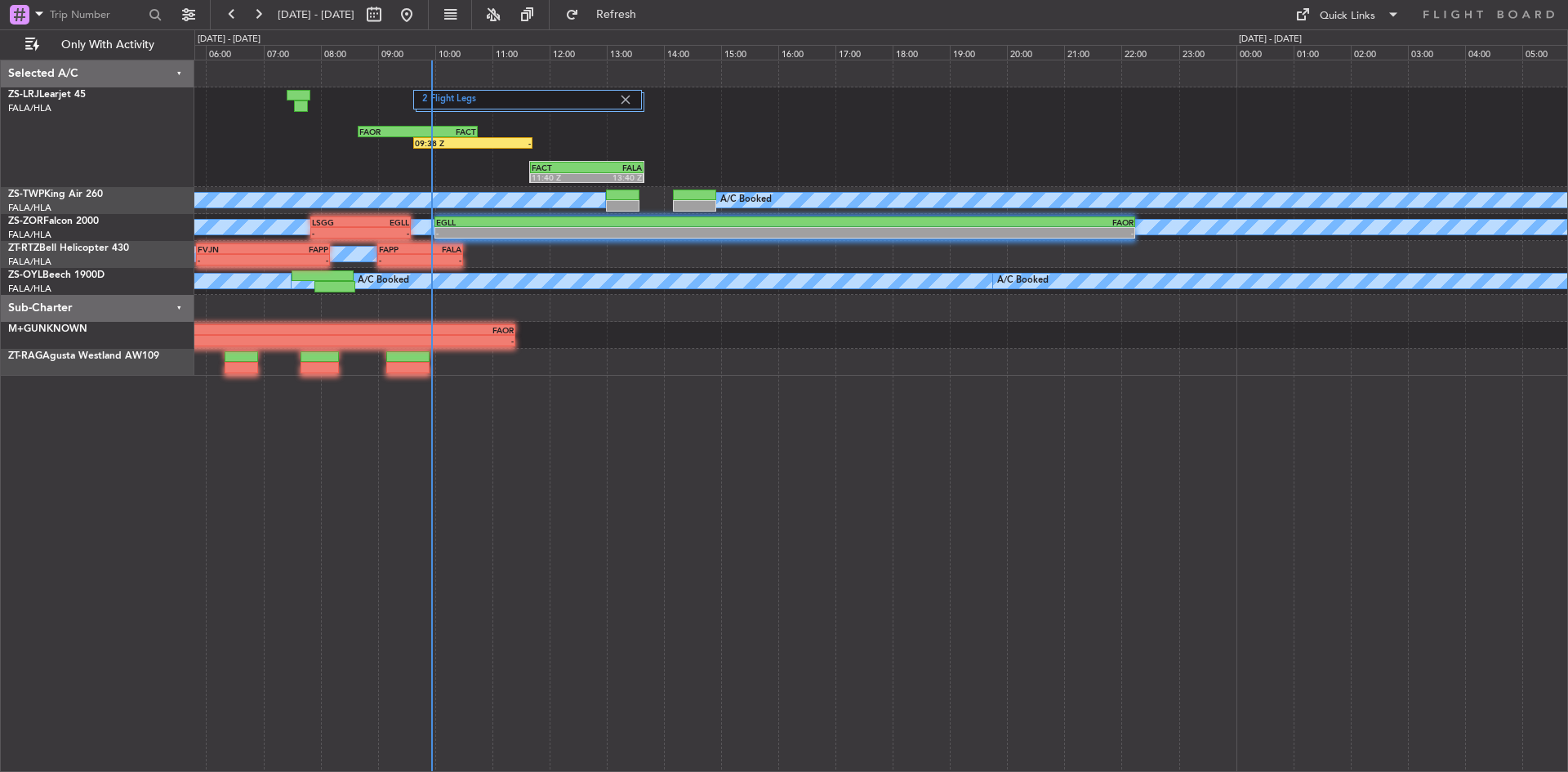
click at [801, 414] on div "FAOR 08:40 Z FACT 10:45 Z 2 Flight Legs 09:38 Z - FACT 11:40 Z FALA 13:40 Z A/C…" at bounding box center [881, 415] width 1374 height 712
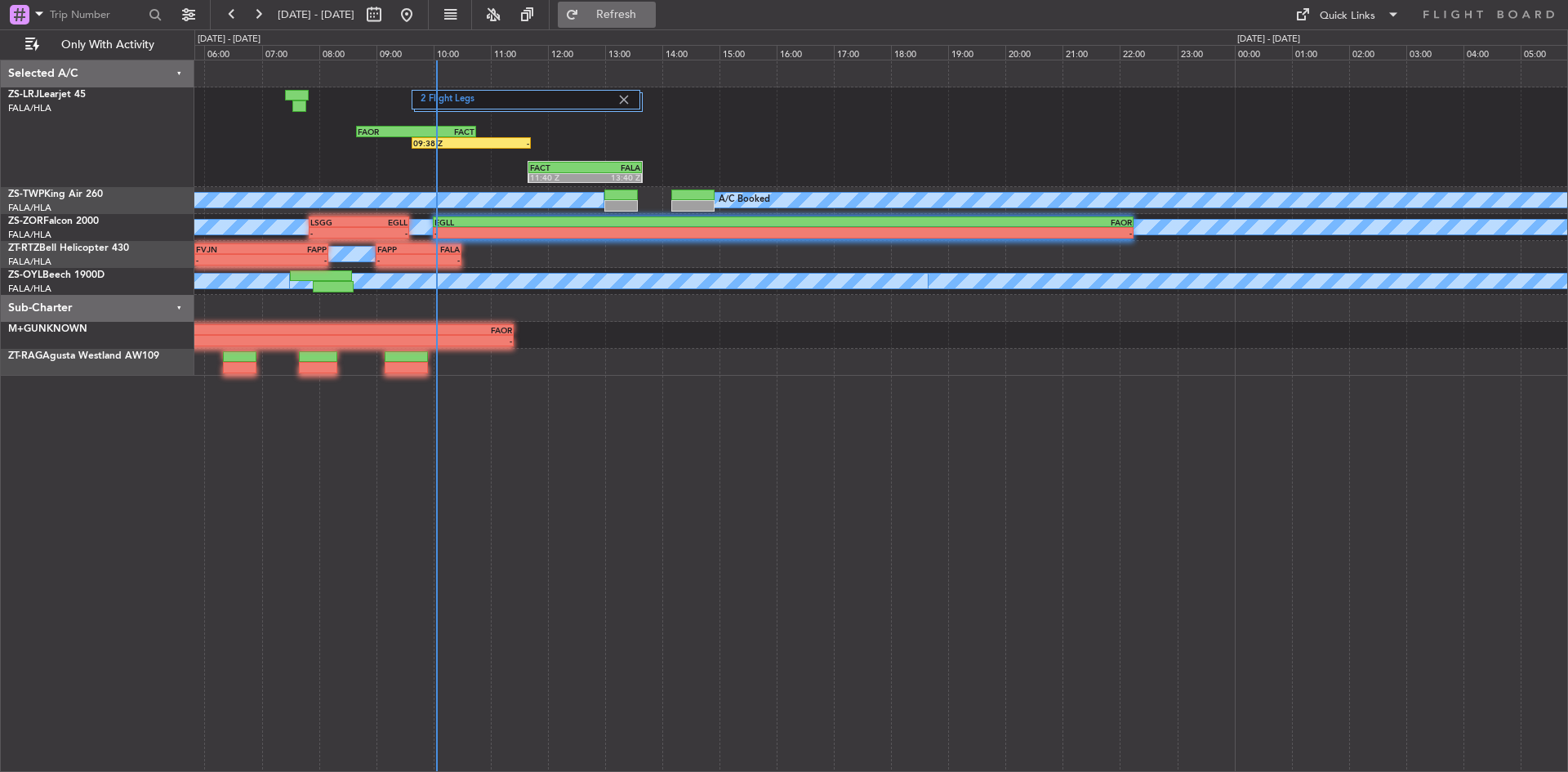
click at [635, 14] on span "Refresh" at bounding box center [616, 14] width 69 height 11
